Goal: Information Seeking & Learning: Learn about a topic

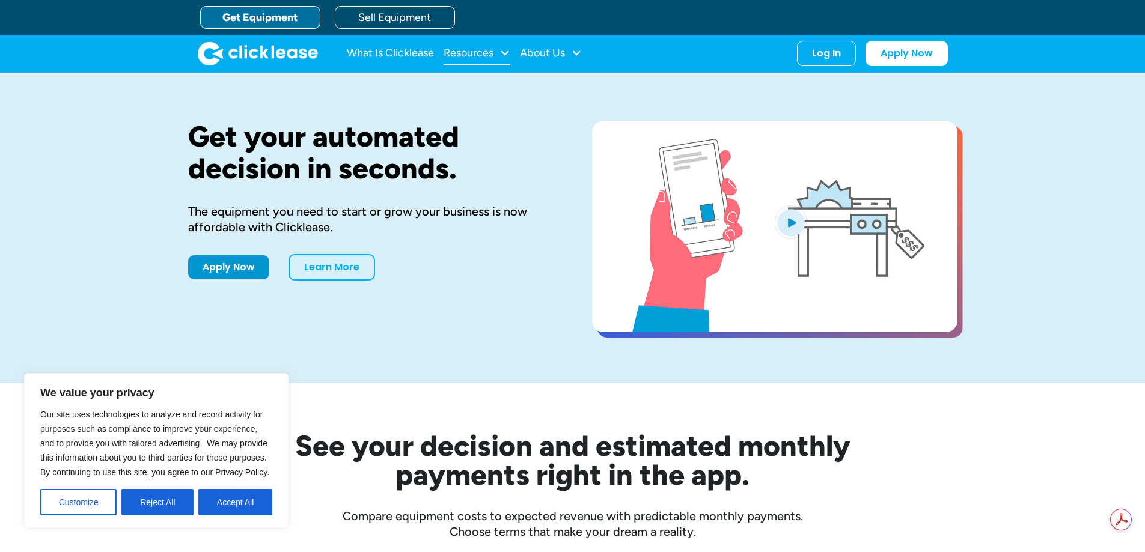
click at [503, 55] on div at bounding box center [504, 52] width 11 height 11
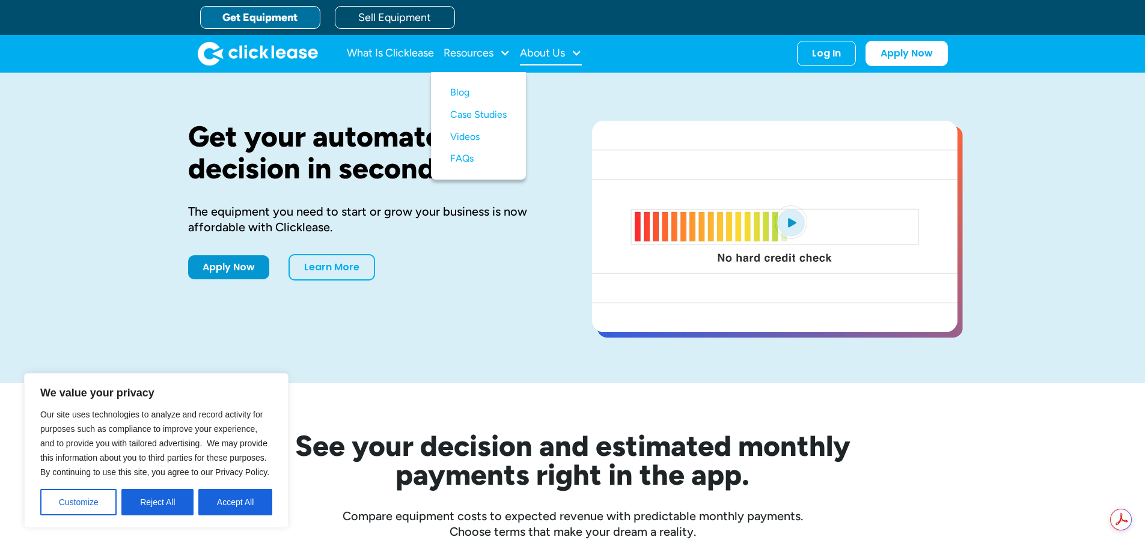
click at [553, 53] on div "About Us" at bounding box center [542, 53] width 45 height 0
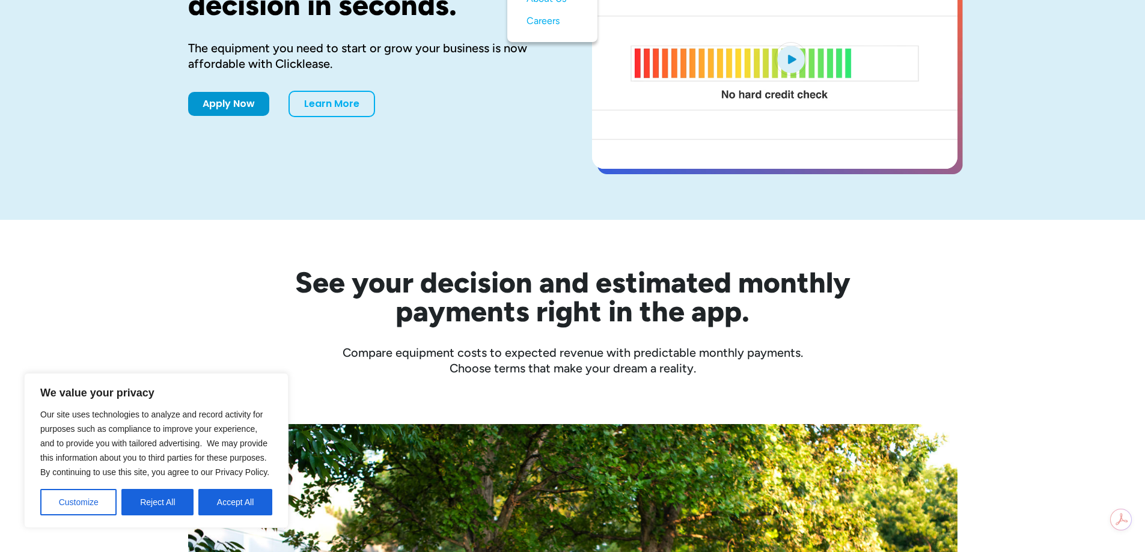
scroll to position [180, 0]
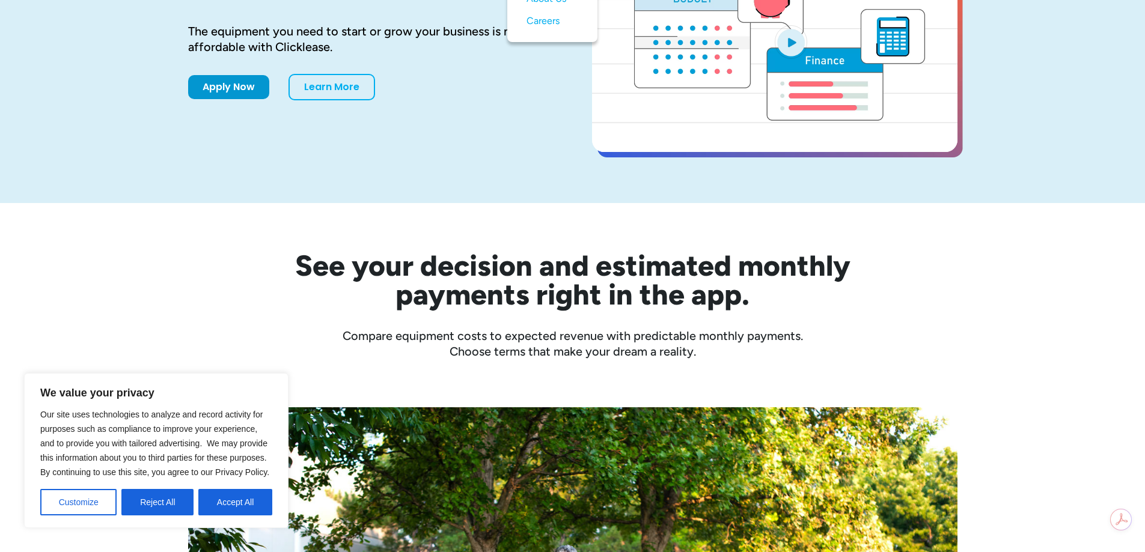
click at [411, 272] on h2 "See your decision and estimated monthly payments right in the app." at bounding box center [572, 280] width 673 height 58
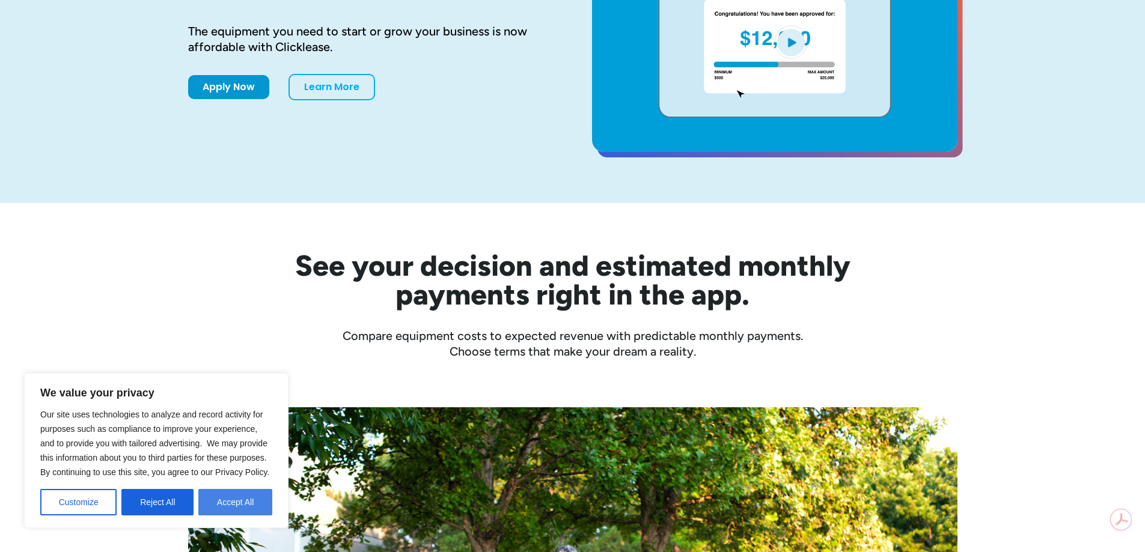
click at [210, 510] on button "Accept All" at bounding box center [235, 502] width 74 height 26
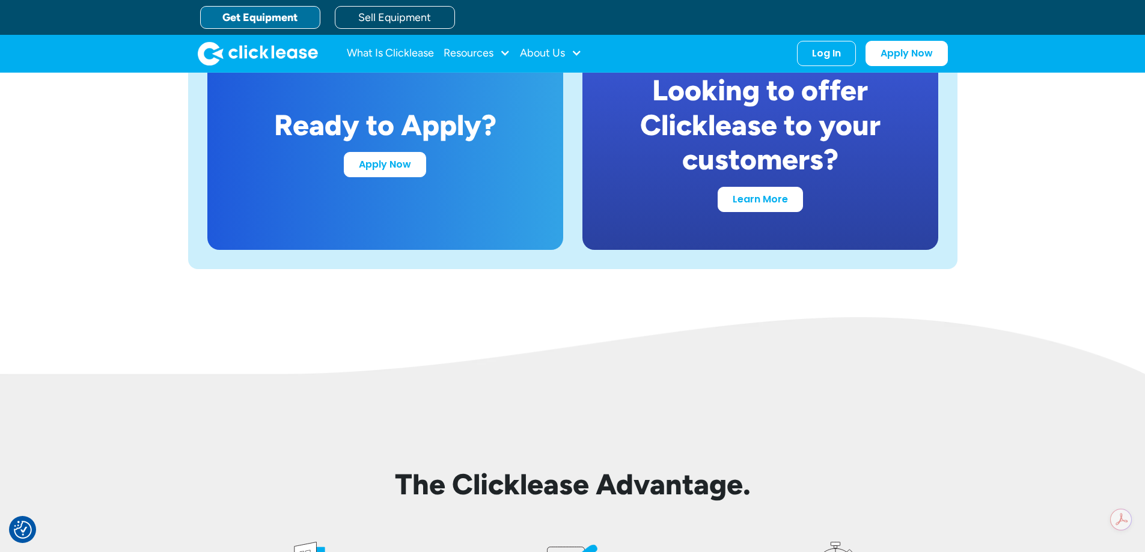
scroll to position [2343, 0]
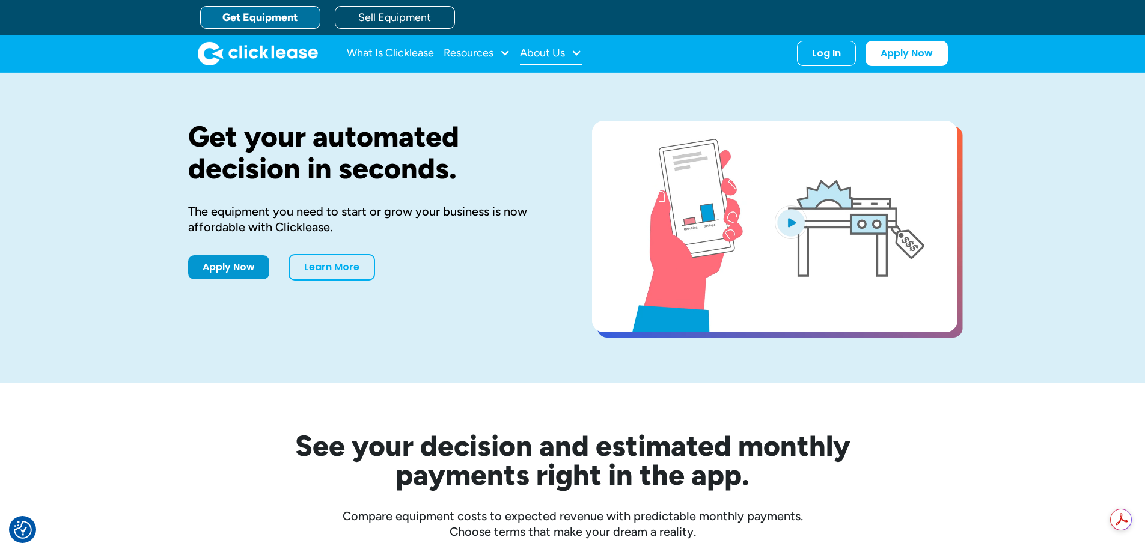
click at [548, 53] on div "About Us" at bounding box center [542, 53] width 45 height 0
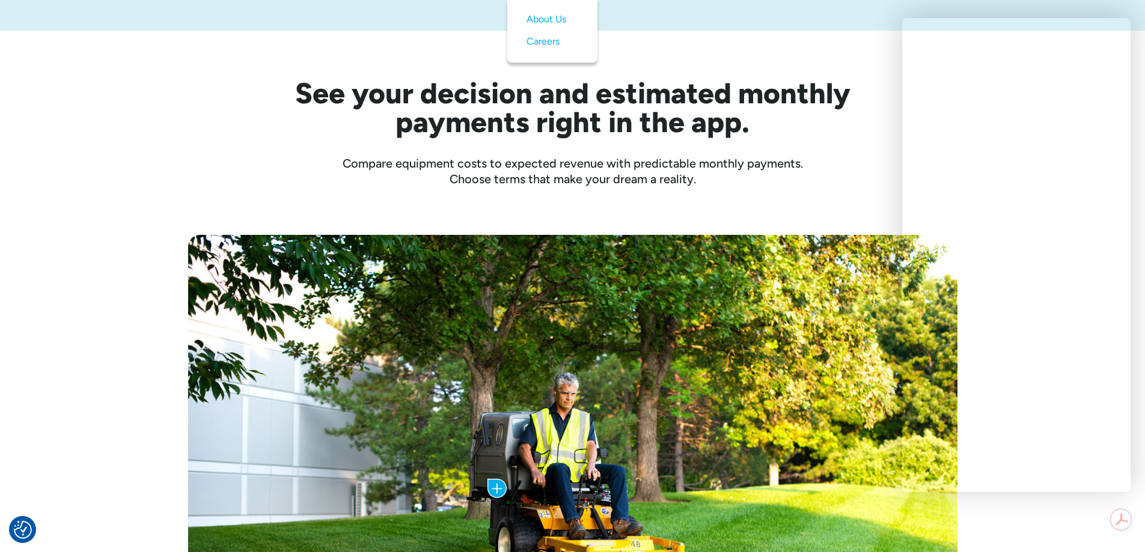
scroll to position [120, 0]
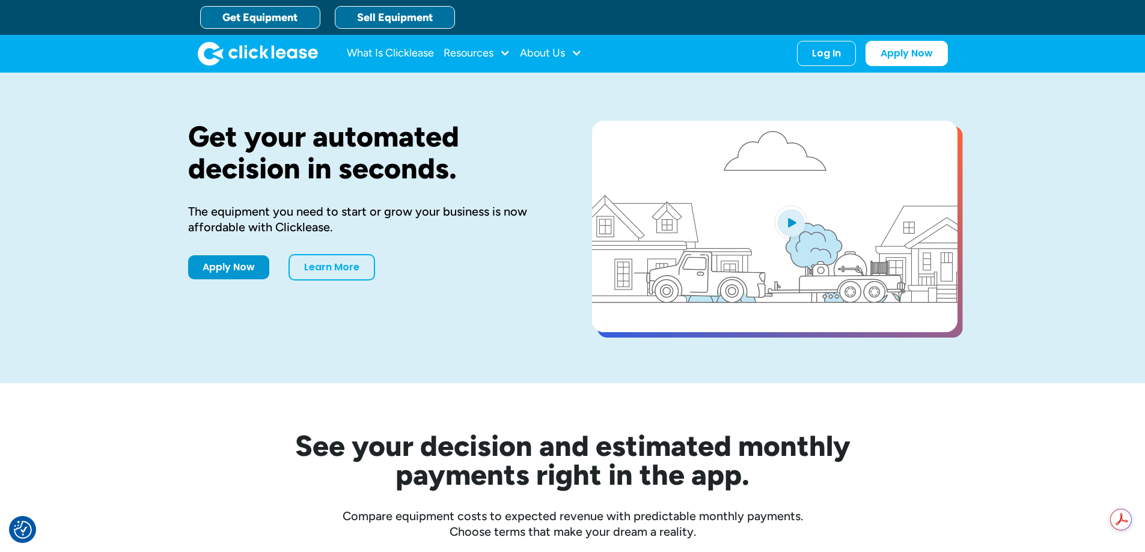
click at [386, 17] on link "Sell Equipment" at bounding box center [395, 17] width 120 height 23
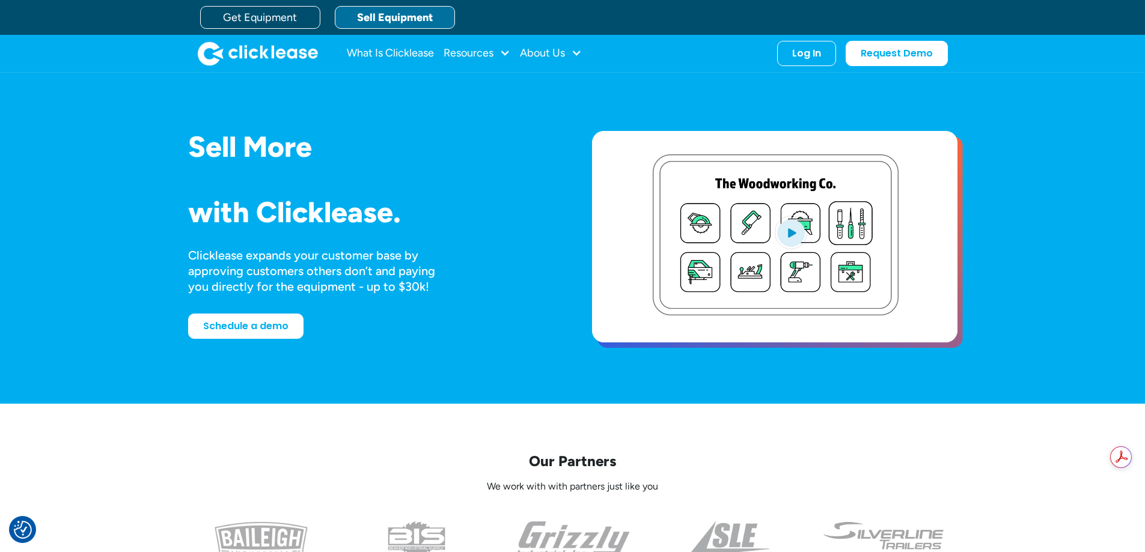
click at [401, 10] on link "Sell Equipment" at bounding box center [395, 17] width 120 height 23
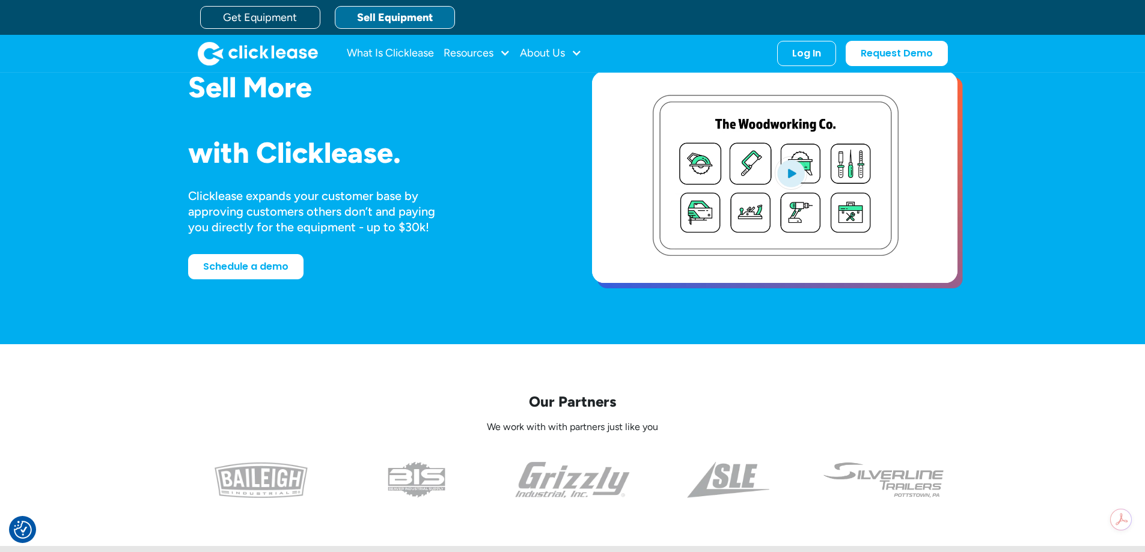
scroll to position [360, 0]
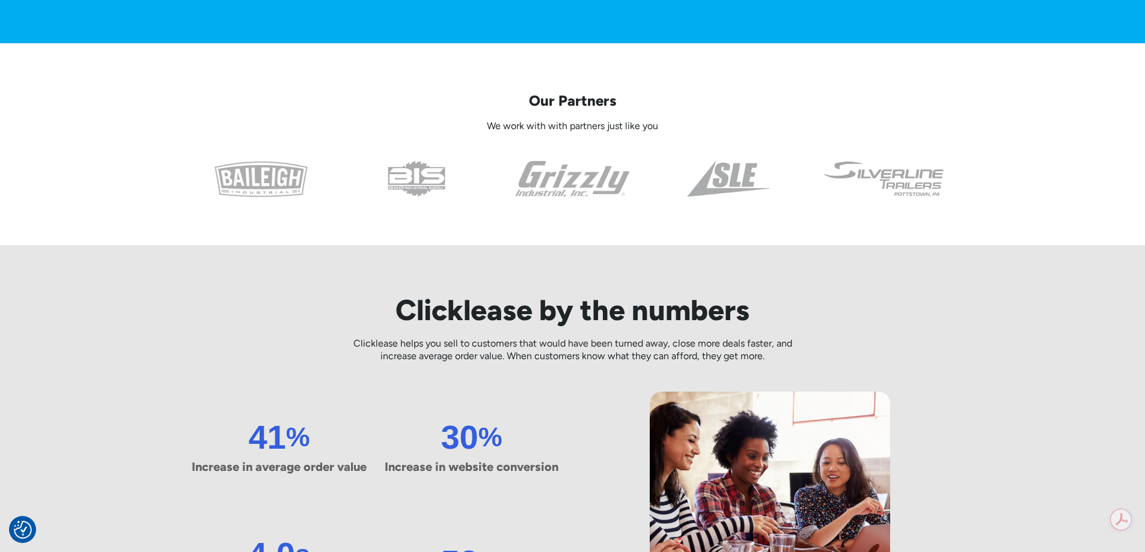
click at [579, 181] on img at bounding box center [572, 179] width 115 height 36
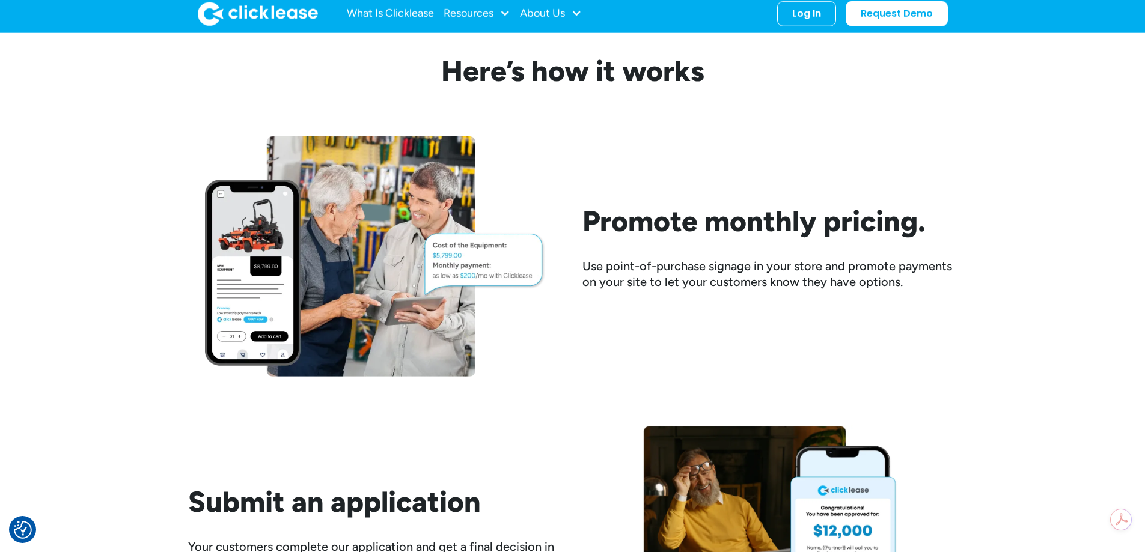
scroll to position [1021, 0]
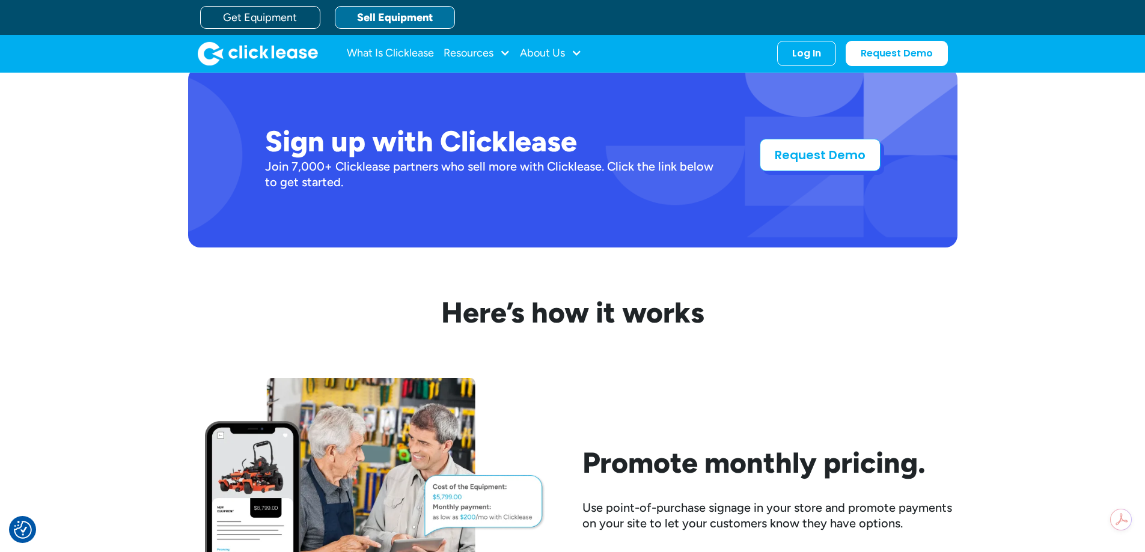
click at [809, 154] on link "Request Demo" at bounding box center [819, 155] width 121 height 32
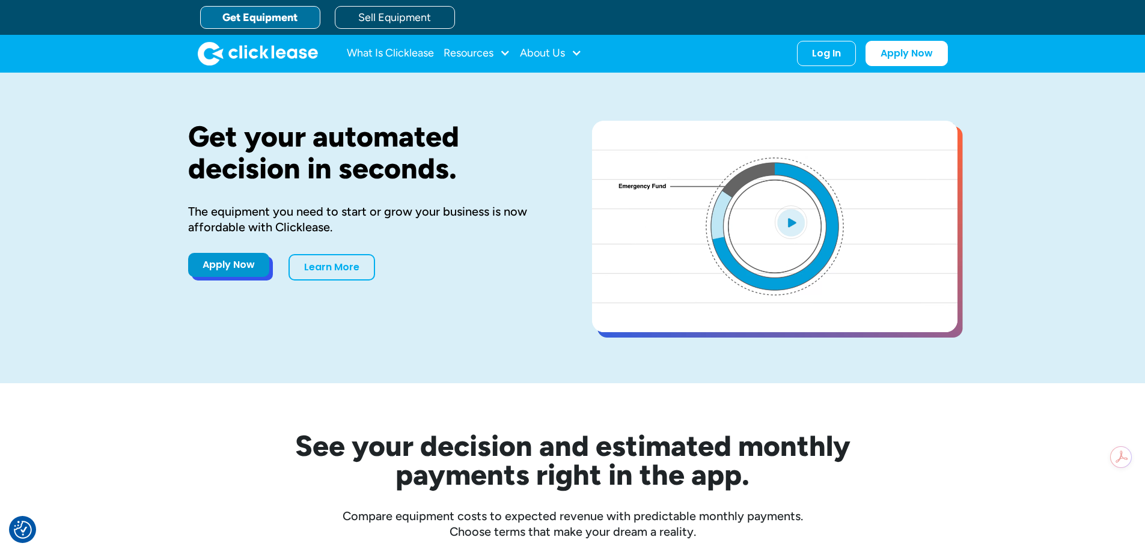
click at [228, 263] on link "Apply Now" at bounding box center [228, 265] width 81 height 24
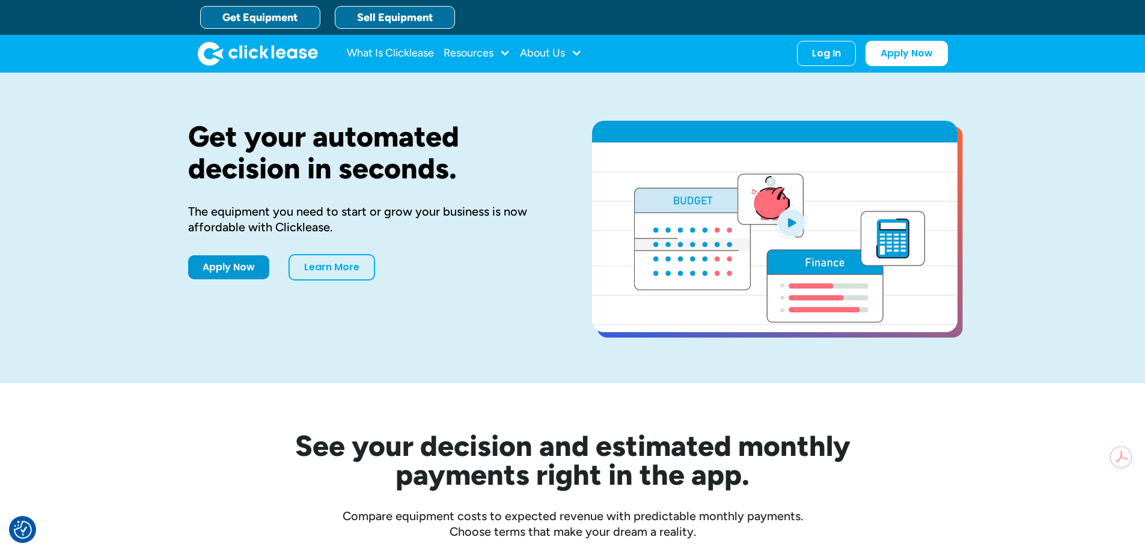
click at [416, 18] on link "Sell Equipment" at bounding box center [395, 17] width 120 height 23
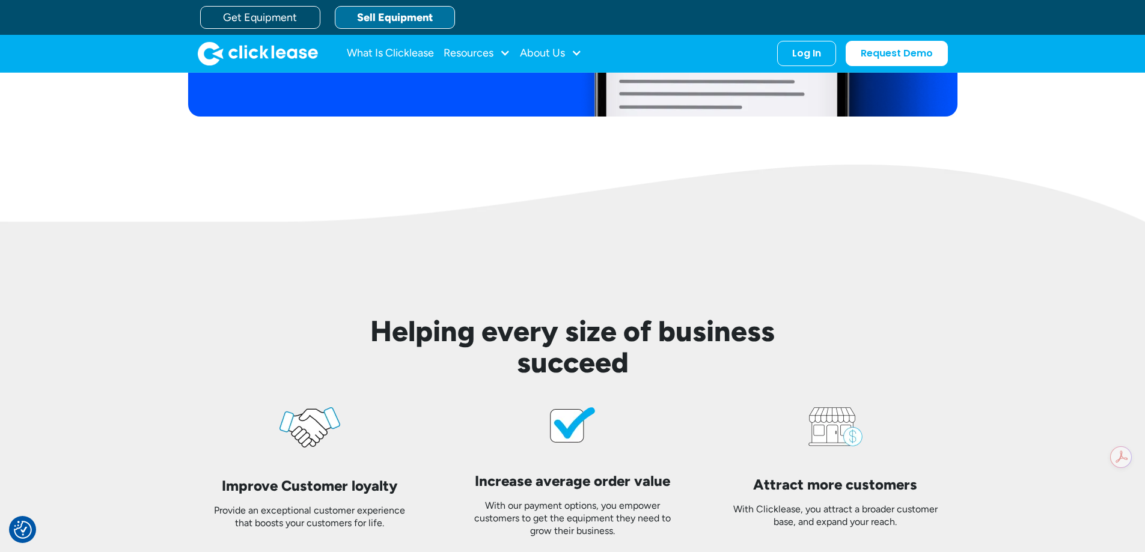
scroll to position [2343, 0]
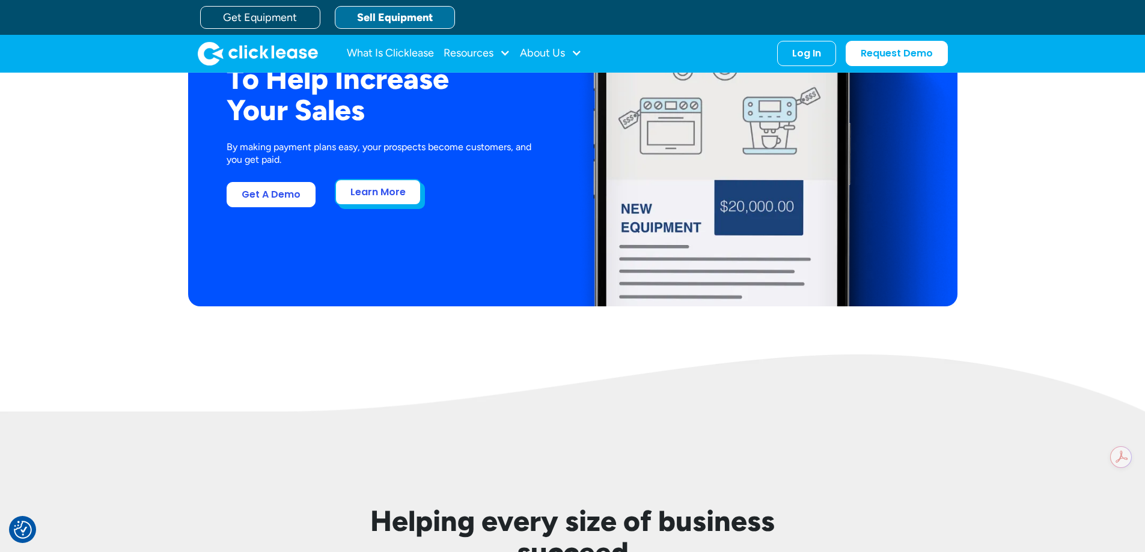
click at [388, 202] on link "Learn More" at bounding box center [378, 192] width 87 height 26
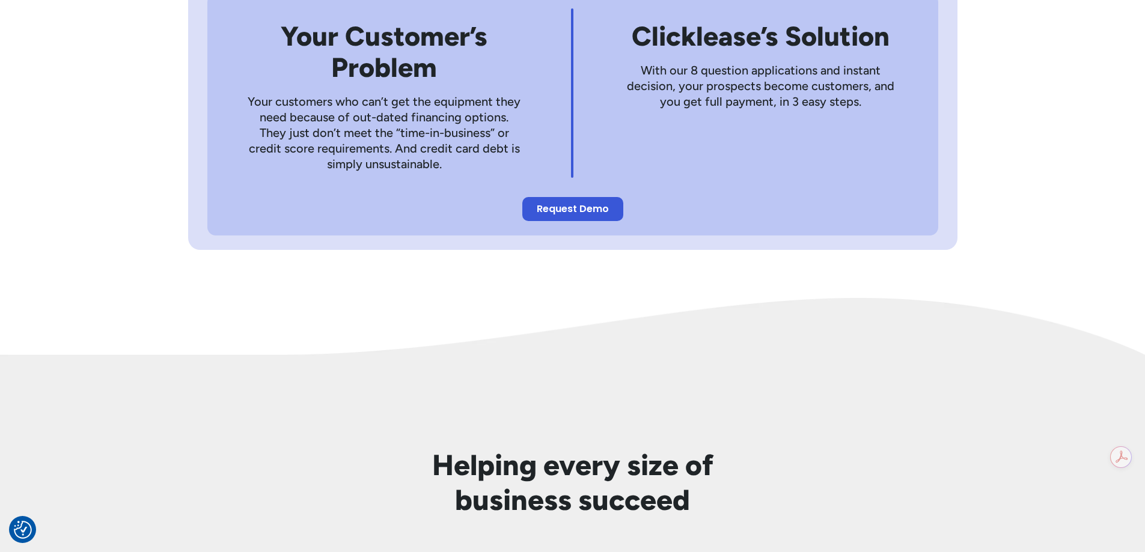
scroll to position [661, 0]
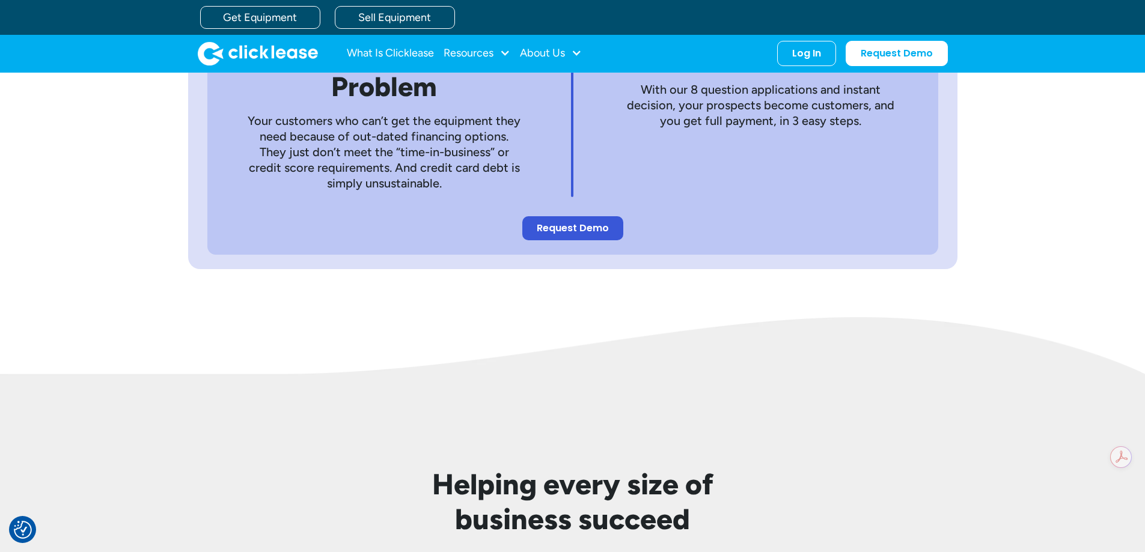
click at [543, 210] on div "Your Customer’s Problem Your customers who can’t get the equipment they need be…" at bounding box center [572, 134] width 731 height 242
click at [544, 222] on link "Request Demo" at bounding box center [572, 226] width 101 height 24
